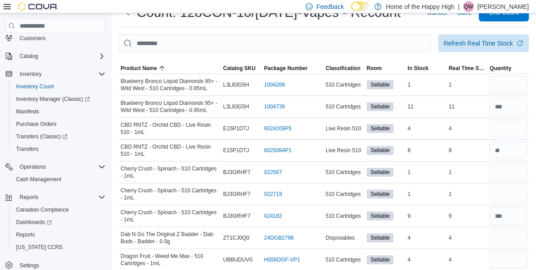
scroll to position [48, 0]
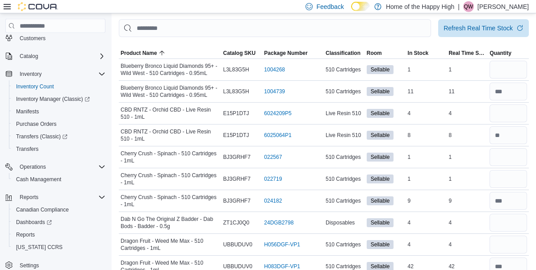
type input "*"
click at [511, 116] on input "number" at bounding box center [508, 113] width 38 height 18
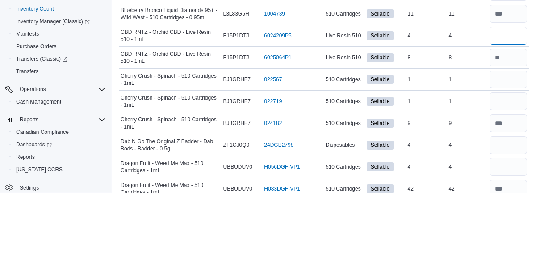
type input "*"
click at [509, 181] on input "number" at bounding box center [508, 179] width 38 height 18
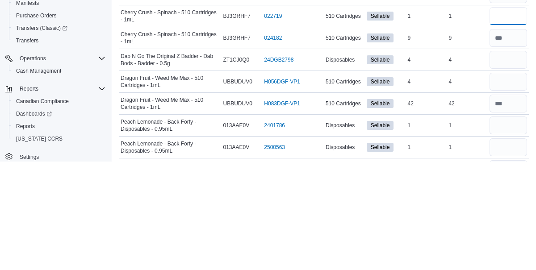
scroll to position [107, 0]
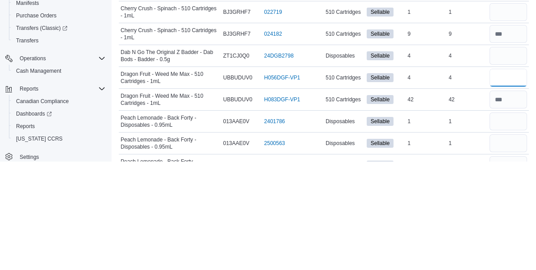
click at [498, 178] on input "number" at bounding box center [508, 186] width 38 height 18
click at [509, 211] on input "number" at bounding box center [508, 208] width 38 height 18
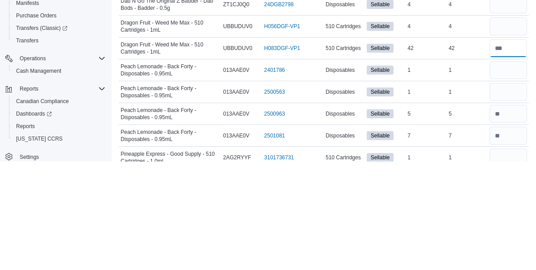
scroll to position [159, 0]
type input "**"
click at [514, 240] on input "number" at bounding box center [508, 244] width 38 height 18
type input "*"
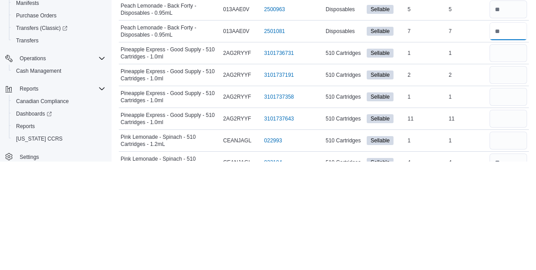
scroll to position [265, 0]
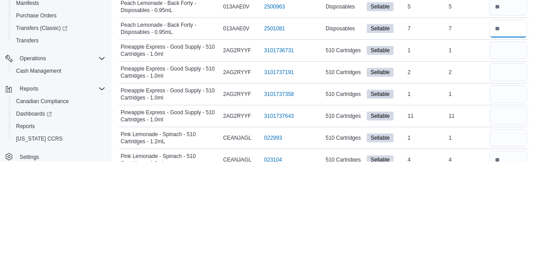
type input "*"
click at [510, 160] on input "number" at bounding box center [508, 159] width 38 height 18
click at [511, 207] on input "number" at bounding box center [508, 203] width 38 height 18
type input "*"
click at [498, 225] on input "number" at bounding box center [508, 225] width 38 height 18
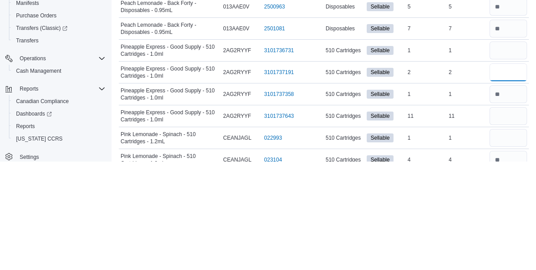
click at [508, 181] on input "number" at bounding box center [508, 181] width 38 height 18
type input "*"
click at [498, 228] on input "number" at bounding box center [508, 225] width 38 height 18
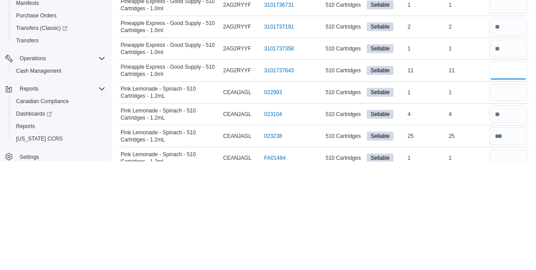
scroll to position [311, 0]
type input "**"
click at [513, 200] on input "number" at bounding box center [508, 201] width 38 height 18
click at [505, 242] on input "number" at bounding box center [508, 244] width 38 height 18
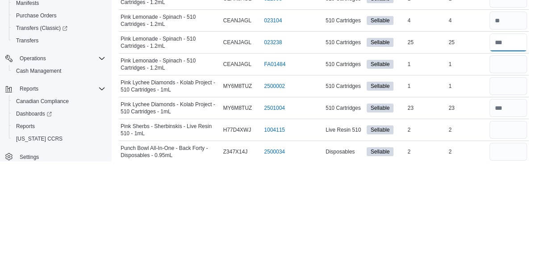
scroll to position [405, 0]
type input "**"
click at [507, 213] on input "number" at bounding box center [508, 217] width 38 height 18
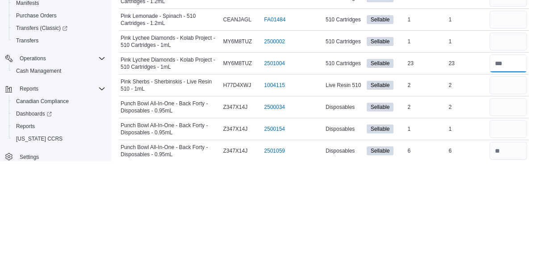
scroll to position [451, 0]
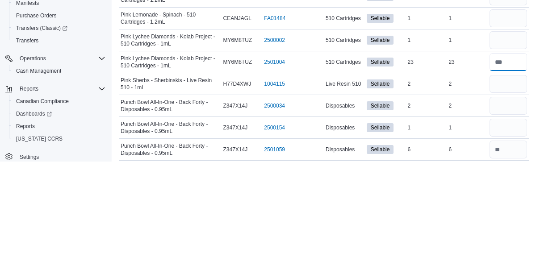
type input "**"
click at [511, 195] on input "number" at bounding box center [508, 193] width 38 height 18
type input "*"
click at [514, 214] on input "number" at bounding box center [508, 214] width 38 height 18
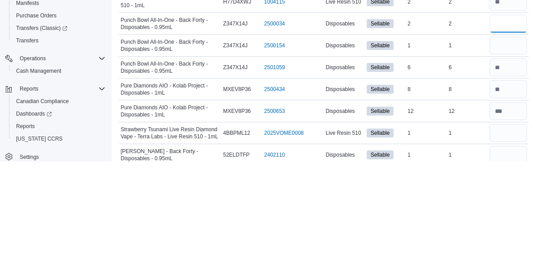
scroll to position [534, 0]
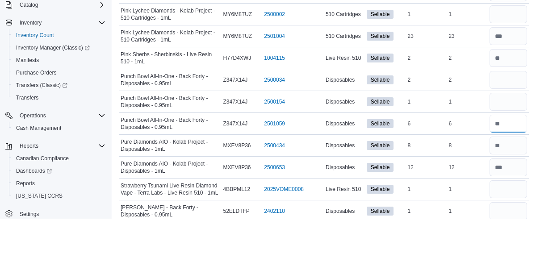
click at [510, 174] on input "number" at bounding box center [508, 175] width 38 height 18
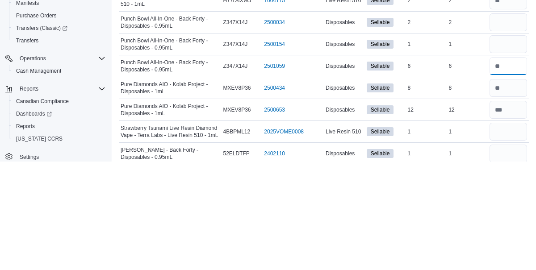
scroll to position [536, 0]
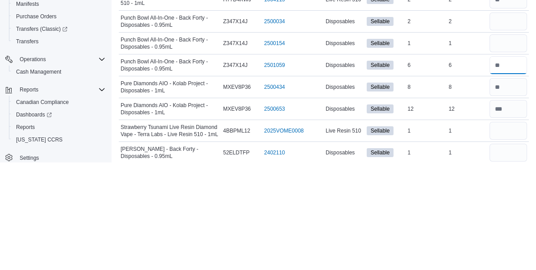
type input "*"
click at [515, 193] on input "number" at bounding box center [508, 195] width 38 height 18
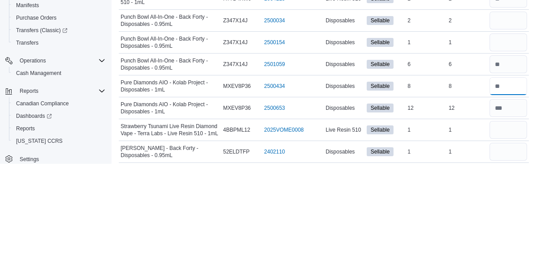
type input "*"
click at [514, 171] on input "number" at bounding box center [508, 171] width 38 height 18
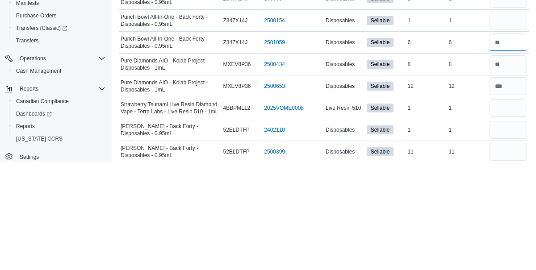
scroll to position [561, 0]
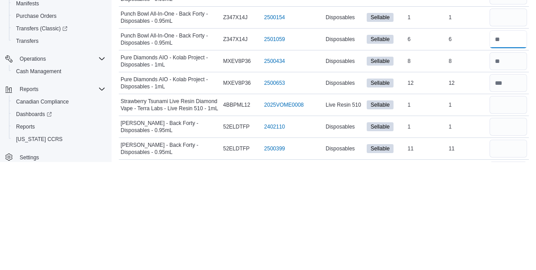
type input "*"
click at [508, 209] on input "number" at bounding box center [508, 213] width 38 height 18
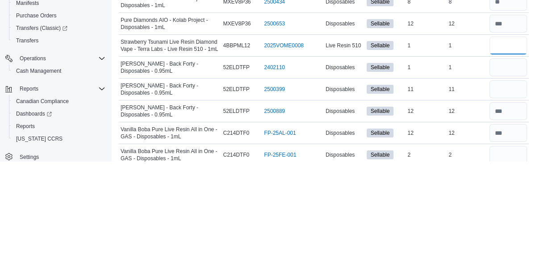
scroll to position [620, 0]
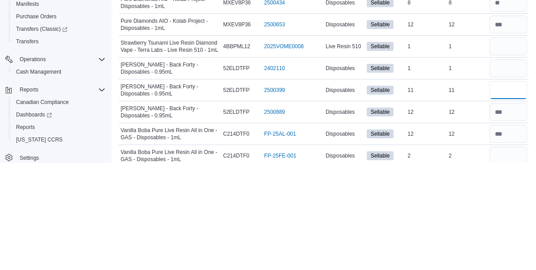
click at [509, 199] on input "number" at bounding box center [508, 198] width 38 height 18
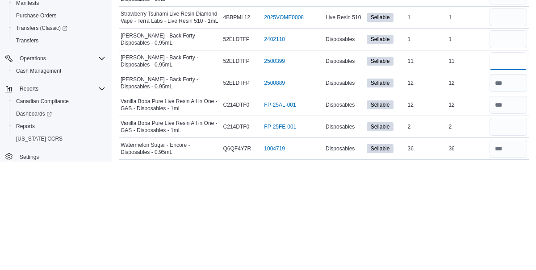
type input "*"
click at [514, 235] on input "number" at bounding box center [508, 235] width 38 height 18
click at [515, 251] on input "number" at bounding box center [508, 257] width 38 height 18
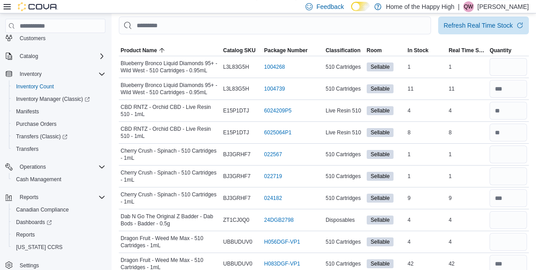
scroll to position [0, 0]
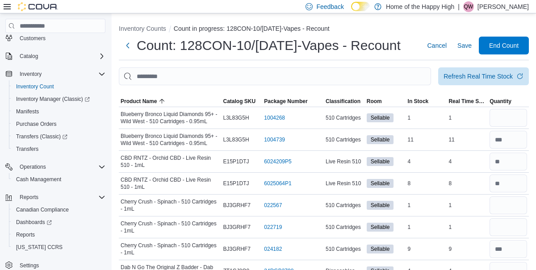
type input "**"
click at [463, 47] on span "Save" at bounding box center [464, 45] width 14 height 9
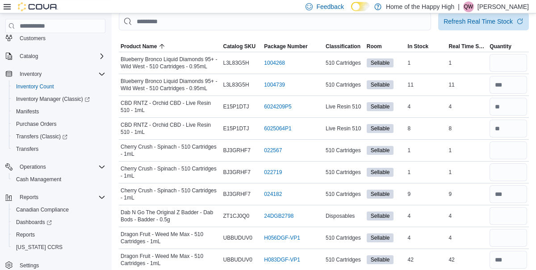
scroll to position [55, 0]
click at [519, 104] on input "number" at bounding box center [508, 106] width 38 height 18
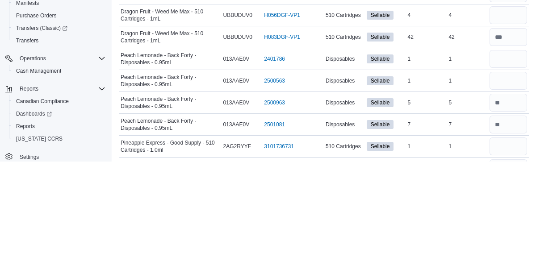
scroll to position [171, 0]
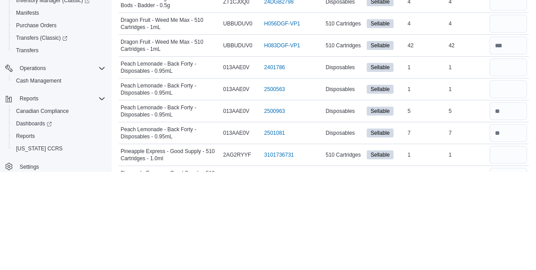
type input "*"
click at [506, 123] on input "number" at bounding box center [508, 122] width 38 height 18
type input "*"
click at [507, 163] on input "number" at bounding box center [508, 166] width 38 height 18
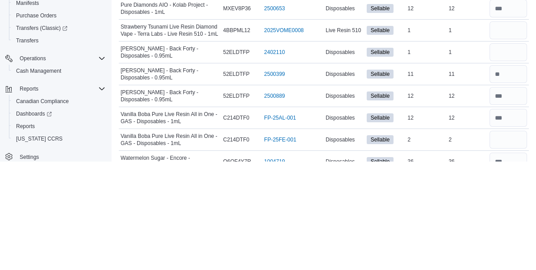
scroll to position [648, 0]
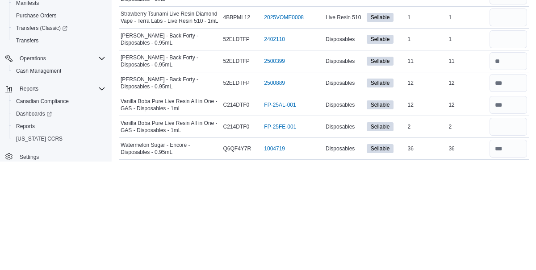
type input "*"
click at [518, 149] on input "number" at bounding box center [508, 148] width 38 height 18
type input "*"
click at [518, 255] on input "number" at bounding box center [508, 257] width 38 height 18
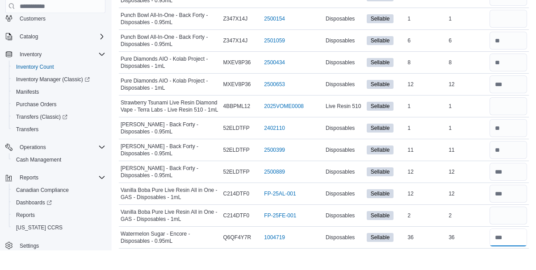
type input "**"
click at [515, 80] on input "number" at bounding box center [508, 82] width 38 height 18
type input "*"
click at [499, 54] on input "number" at bounding box center [508, 60] width 38 height 18
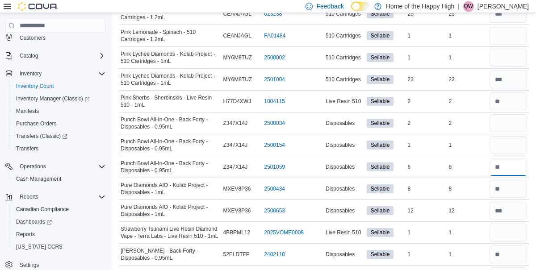
scroll to position [541, 0]
type input "*"
click at [521, 53] on input "number" at bounding box center [508, 58] width 38 height 18
type input "*"
click at [515, 101] on input "number" at bounding box center [508, 102] width 38 height 18
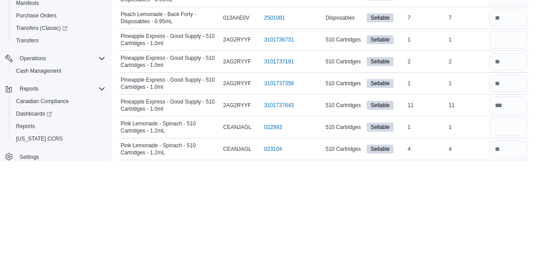
scroll to position [276, 0]
click at [519, 168] on input "number" at bounding box center [508, 170] width 38 height 18
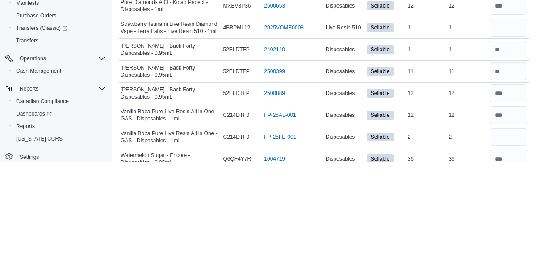
scroll to position [648, 0]
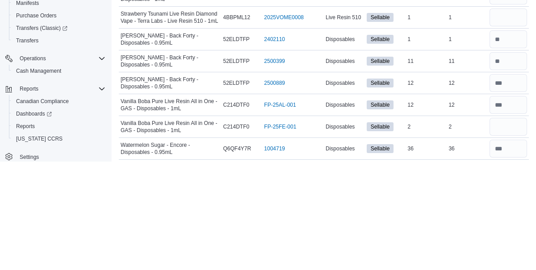
type input "*"
click at [506, 227] on input "number" at bounding box center [508, 235] width 38 height 18
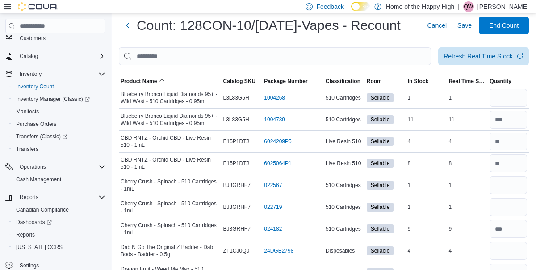
scroll to position [17, 0]
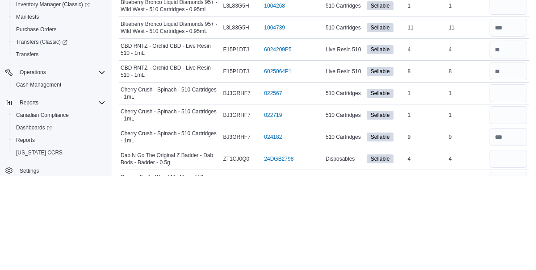
type input "*"
click at [517, 148] on input "number" at bounding box center [508, 144] width 38 height 18
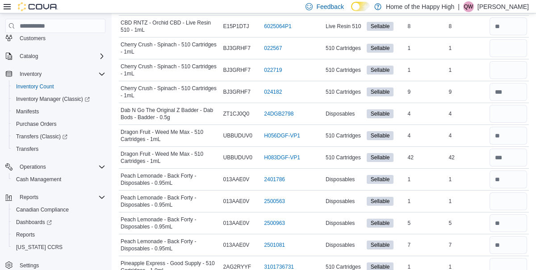
scroll to position [151, 0]
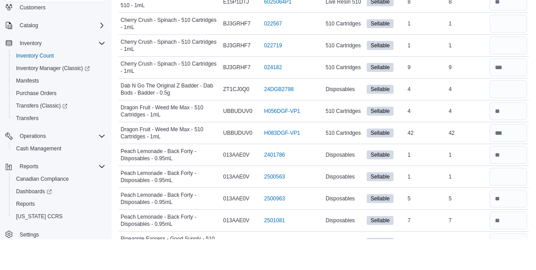
type input "*"
click at [516, 122] on input "number" at bounding box center [508, 120] width 38 height 18
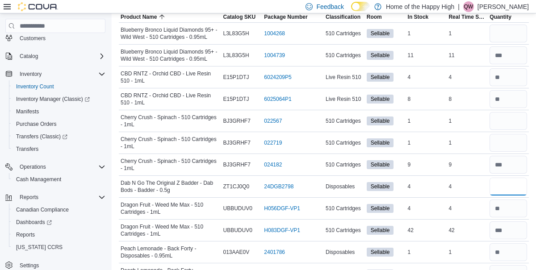
scroll to position [0, 0]
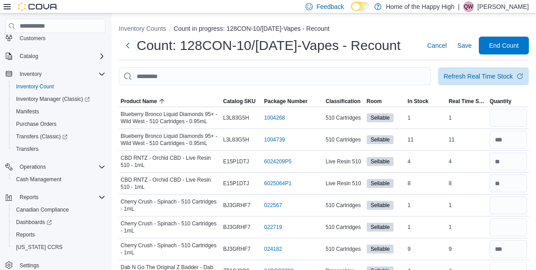
type input "*"
click at [467, 47] on span "Save" at bounding box center [464, 45] width 14 height 9
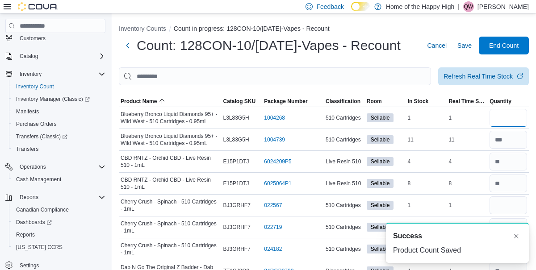
click at [505, 124] on input "number" at bounding box center [508, 118] width 38 height 18
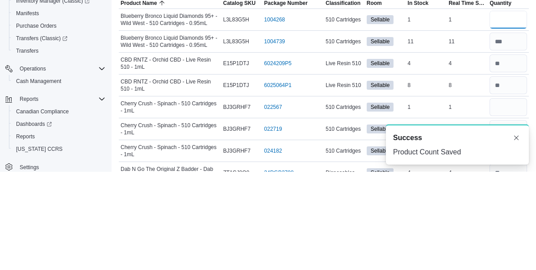
type input "*"
click at [500, 203] on input "number" at bounding box center [508, 205] width 38 height 18
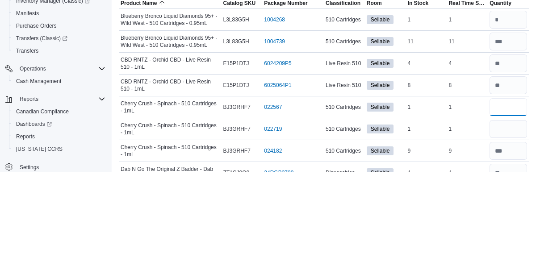
type input "*"
click at [508, 221] on input "number" at bounding box center [508, 227] width 38 height 18
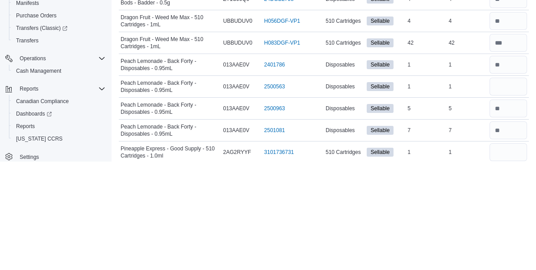
scroll to position [165, 0]
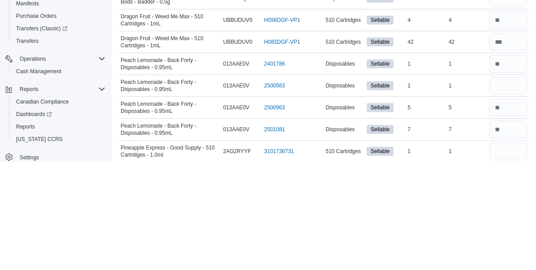
type input "*"
click at [506, 198] on input "number" at bounding box center [508, 194] width 38 height 18
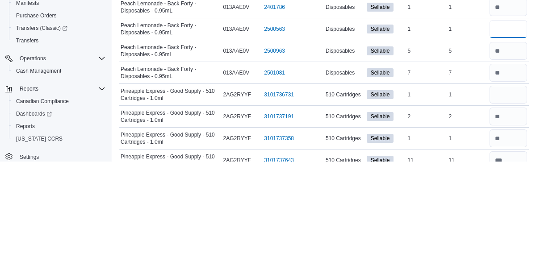
scroll to position [224, 0]
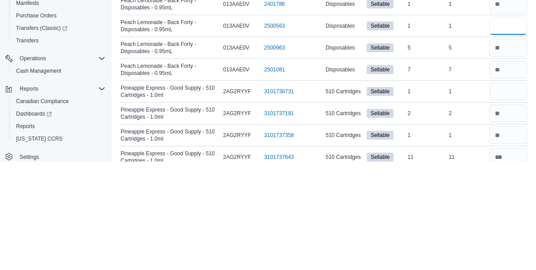
type input "*"
click at [501, 199] on input "number" at bounding box center [508, 200] width 38 height 18
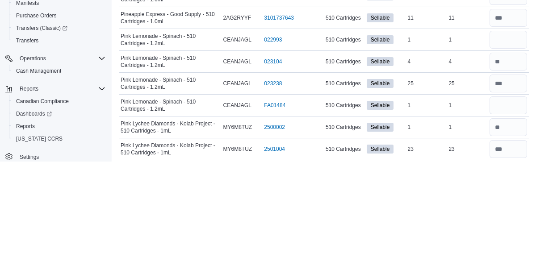
scroll to position [367, 0]
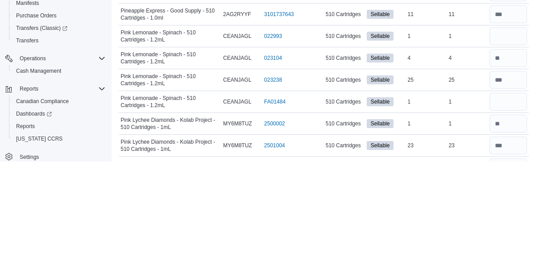
type input "*"
click at [512, 144] on input "number" at bounding box center [508, 145] width 38 height 18
type input "*"
click at [501, 202] on input "number" at bounding box center [508, 210] width 38 height 18
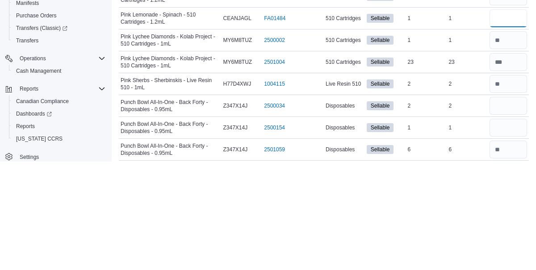
scroll to position [453, 0]
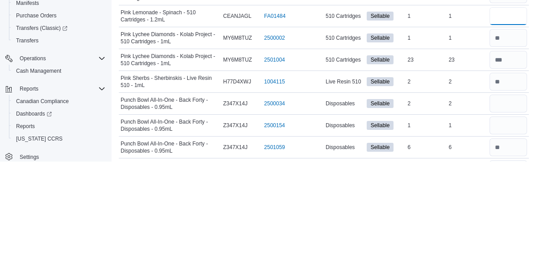
type input "*"
click at [506, 214] on input "number" at bounding box center [508, 212] width 38 height 18
type input "*"
click at [500, 230] on input "number" at bounding box center [508, 234] width 38 height 18
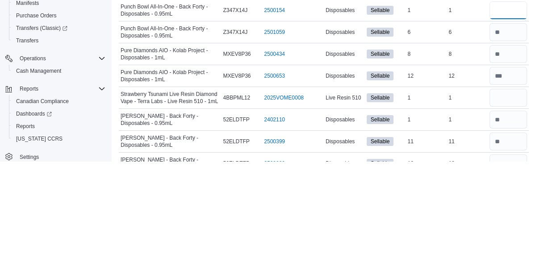
scroll to position [572, 0]
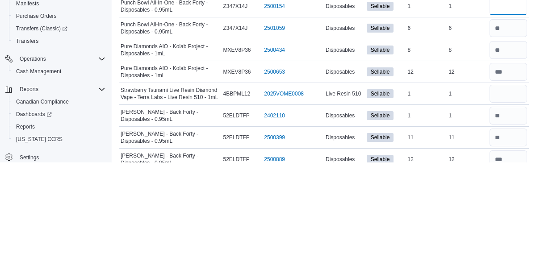
type input "*"
click at [506, 199] on input "number" at bounding box center [508, 202] width 38 height 18
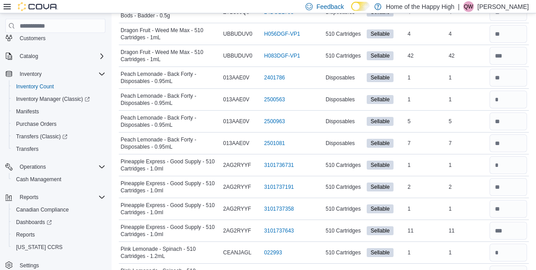
scroll to position [0, 0]
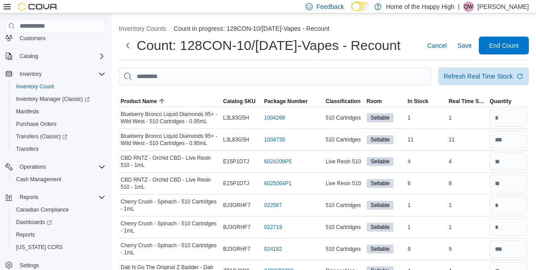
type input "*"
click at [465, 50] on span "Save" at bounding box center [464, 45] width 14 height 9
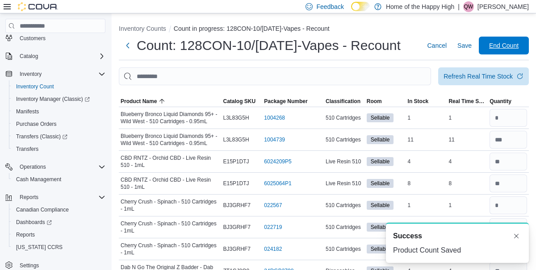
click at [509, 43] on span "End Count" at bounding box center [503, 45] width 29 height 9
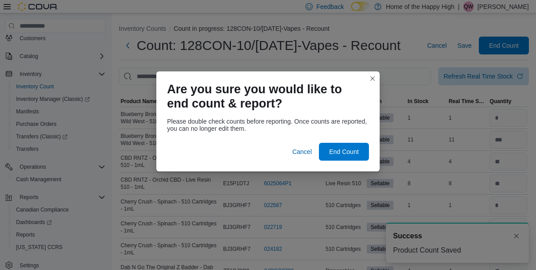
scroll to position [43, 0]
click at [345, 154] on span "End Count" at bounding box center [343, 151] width 29 height 9
